Goal: Information Seeking & Learning: Learn about a topic

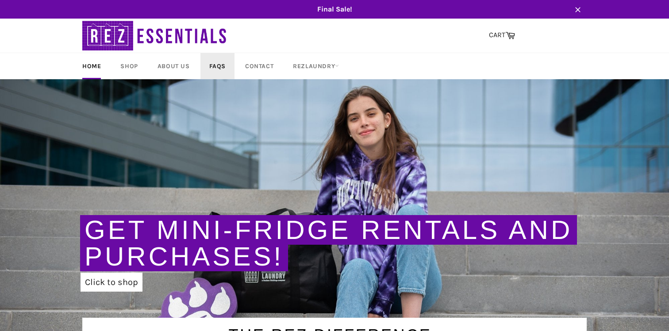
click at [219, 68] on link "FAQs" at bounding box center [217, 66] width 34 height 26
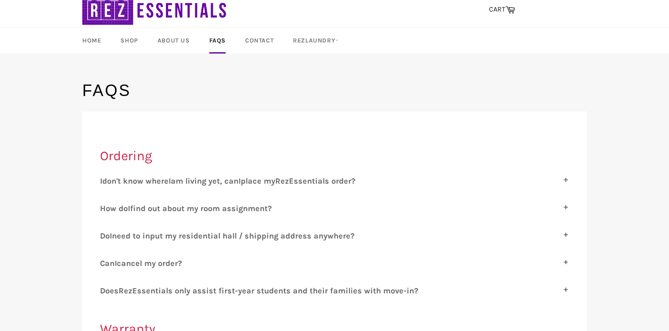
scroll to position [29, 0]
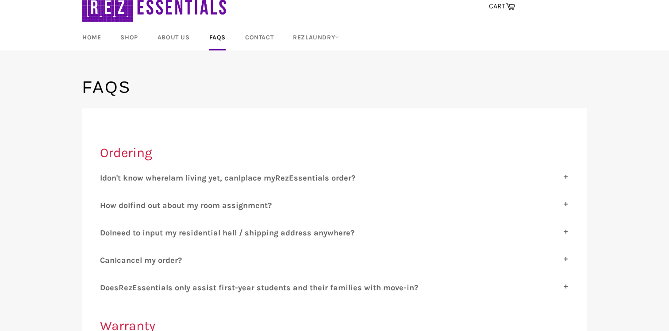
click at [183, 181] on span "am living yet, can" at bounding box center [205, 178] width 68 height 10
click at [106, 179] on input "I don't know where I am living yet, can I place my R ez E ssentials order?" at bounding box center [103, 176] width 6 height 6
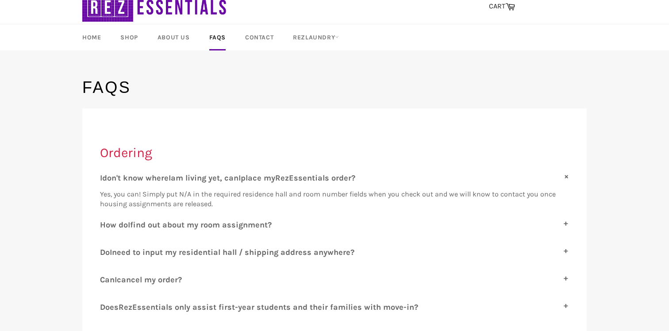
click at [187, 179] on span "am living yet, can" at bounding box center [205, 178] width 68 height 10
click at [106, 179] on input "I don't know where I am living yet, can I place my R ez E ssentials order?" at bounding box center [103, 176] width 6 height 6
checkbox input "false"
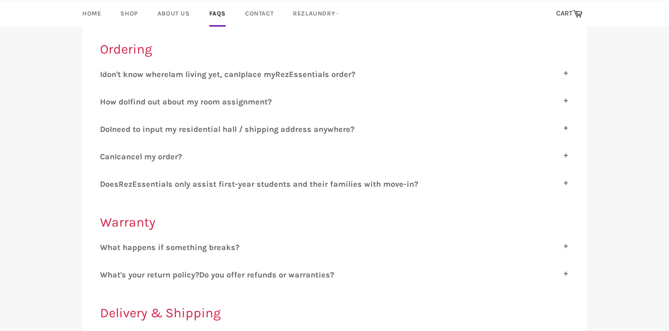
scroll to position [134, 0]
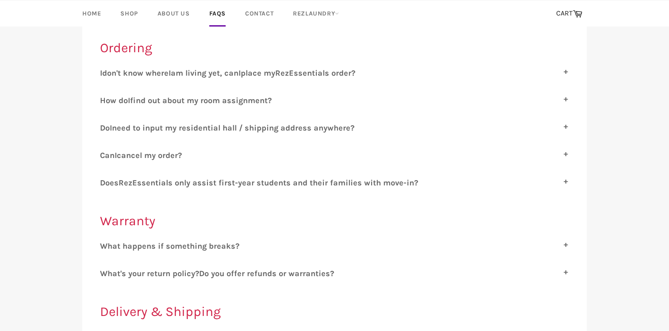
click at [202, 185] on span "ssentials only assist first-year students and their families with move-in?" at bounding box center [277, 183] width 281 height 10
click at [106, 184] on input "D oes R ez E ssentials only assist first-year students and their families with …" at bounding box center [103, 181] width 6 height 6
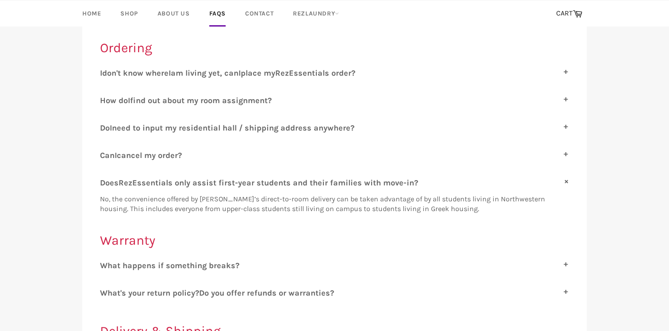
click at [200, 184] on span "ssentials only assist first-year students and their families with move-in?" at bounding box center [277, 183] width 281 height 10
click at [106, 184] on input "D oes R ez E ssentials only assist first-year students and their families with …" at bounding box center [103, 181] width 6 height 6
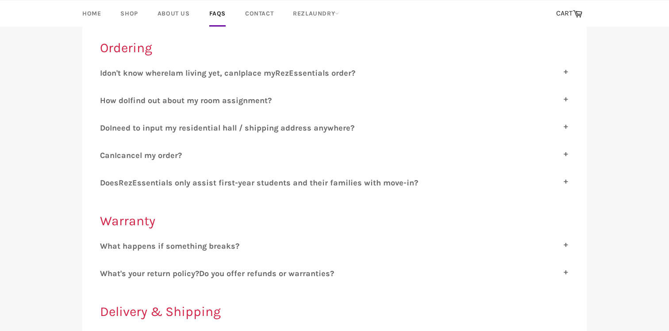
click at [200, 185] on span "ssentials only assist first-year students and their families with move-in?" at bounding box center [277, 183] width 281 height 10
click at [106, 184] on input "D oes R ez E ssentials only assist first-year students and their families with …" at bounding box center [103, 181] width 6 height 6
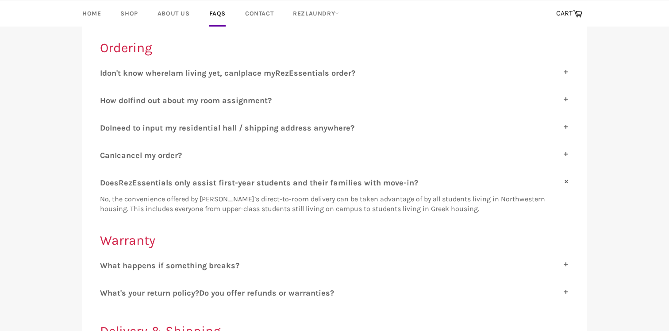
click at [200, 185] on span "ssentials only assist first-year students and their families with move-in?" at bounding box center [277, 183] width 281 height 10
click at [106, 184] on input "D oes R ez E ssentials only assist first-year students and their families with …" at bounding box center [103, 181] width 6 height 6
checkbox input "false"
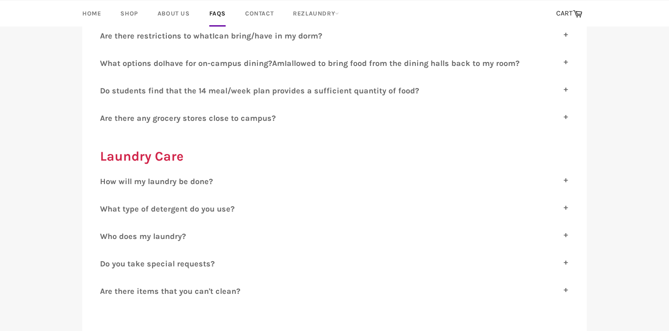
scroll to position [607, 0]
click at [218, 90] on div "D o students find that the 14 meal/week plan provides a sufficient quantity of …" at bounding box center [334, 95] width 469 height 16
click at [219, 87] on span "o students find that the 14 meal/week plan provides a sufficient quantity of fo…" at bounding box center [262, 92] width 314 height 10
click at [106, 87] on input "D o students find that the 14 meal/week plan provides a sufficient quantity of …" at bounding box center [103, 90] width 6 height 6
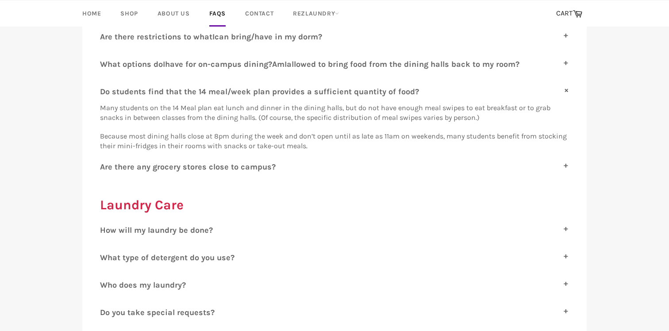
click at [219, 87] on span "o students find that the 14 meal/week plan provides a sufficient quantity of fo…" at bounding box center [262, 92] width 314 height 10
click at [106, 87] on input "D o students find that the 14 meal/week plan provides a sufficient quantity of …" at bounding box center [103, 90] width 6 height 6
checkbox input "false"
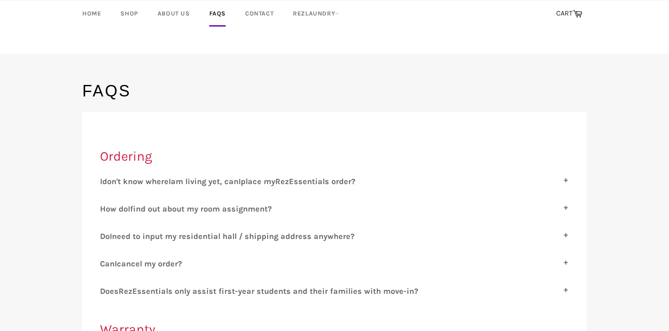
scroll to position [0, 0]
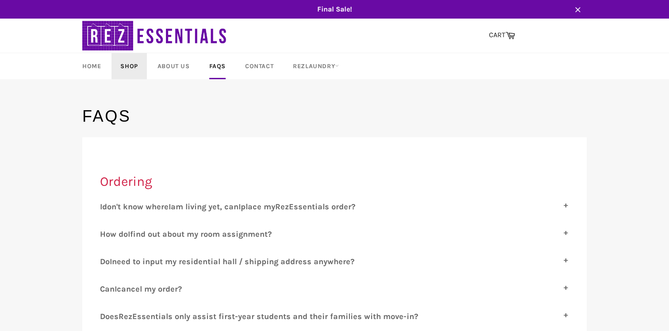
click at [137, 69] on link "Shop" at bounding box center [129, 66] width 35 height 26
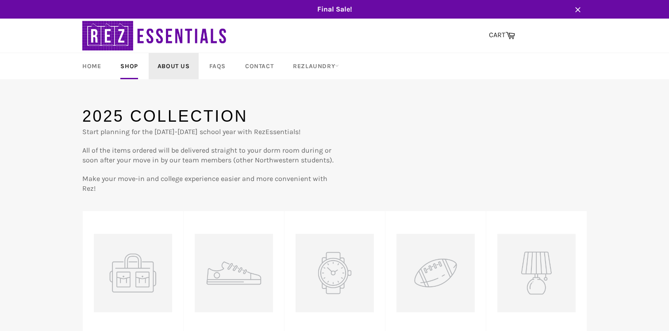
click at [161, 65] on link "About Us" at bounding box center [174, 66] width 50 height 26
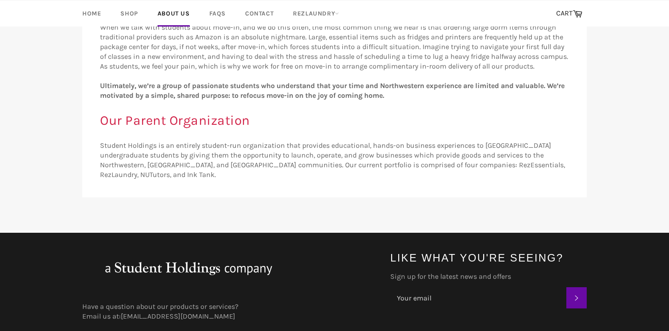
scroll to position [250, 0]
